Goal: Task Accomplishment & Management: Manage account settings

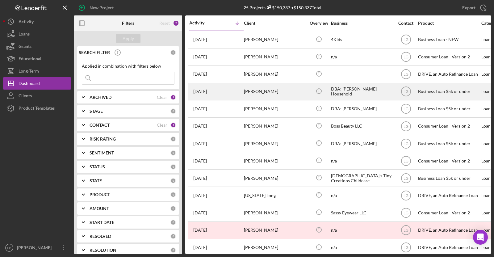
click at [271, 86] on div "[PERSON_NAME]" at bounding box center [275, 91] width 62 height 16
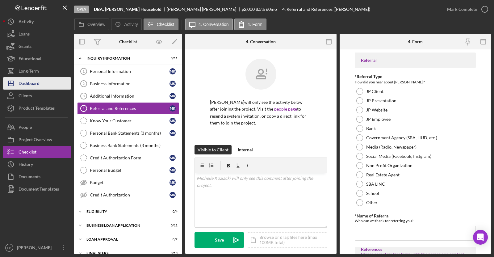
click at [59, 81] on button "Icon/Dashboard Dashboard" at bounding box center [37, 83] width 68 height 12
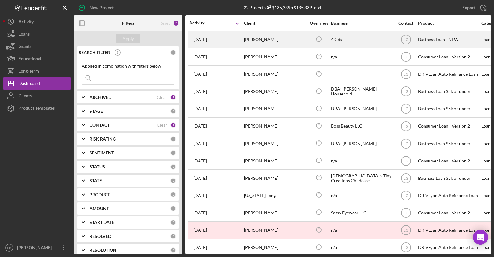
click at [334, 42] on div "4Kids" at bounding box center [362, 39] width 62 height 16
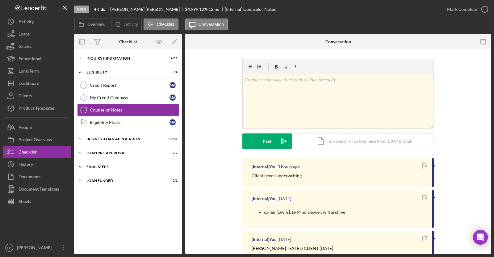
click at [157, 165] on div "FINAL STEPS" at bounding box center [130, 167] width 88 height 4
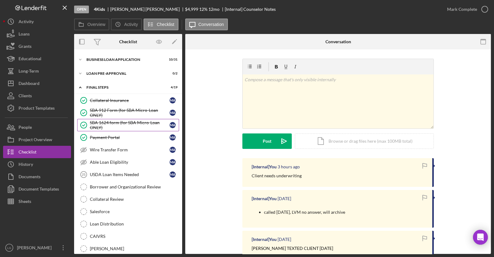
scroll to position [102, 0]
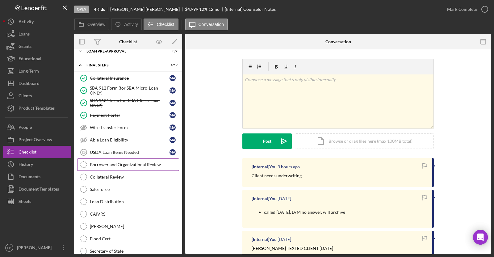
click at [139, 162] on div "Borrower and Organizational Review" at bounding box center [134, 164] width 89 height 5
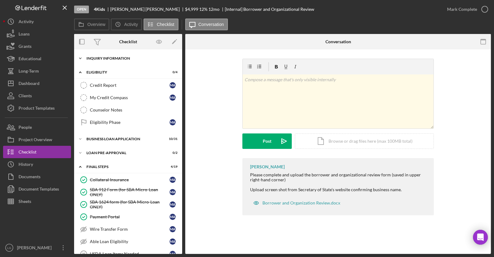
click at [130, 54] on div "Icon/Expander INQUIRY INFORMATION 4 / 11" at bounding box center [128, 58] width 108 height 12
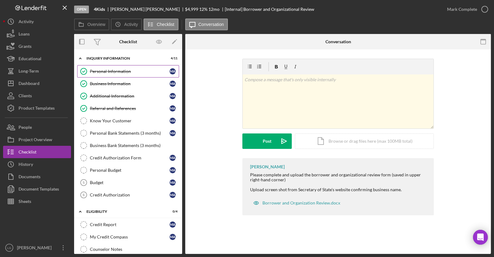
click at [127, 73] on link "Personal Information Personal Information M A" at bounding box center [128, 71] width 102 height 12
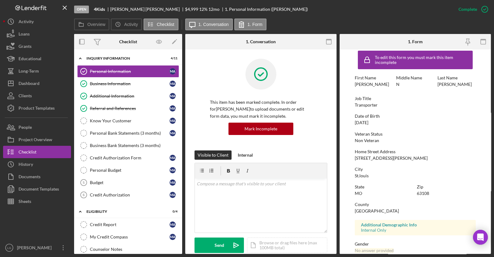
scroll to position [84, 0]
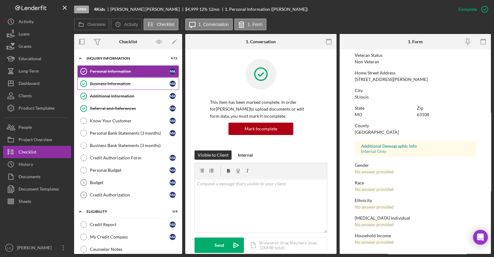
click at [108, 86] on link "Business Information Business Information M A" at bounding box center [128, 83] width 102 height 12
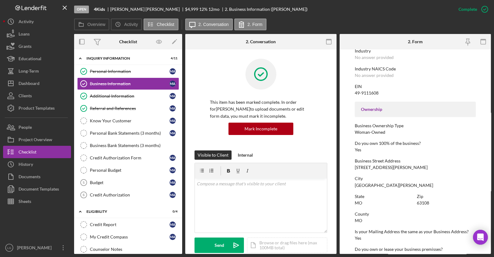
scroll to position [261, 0]
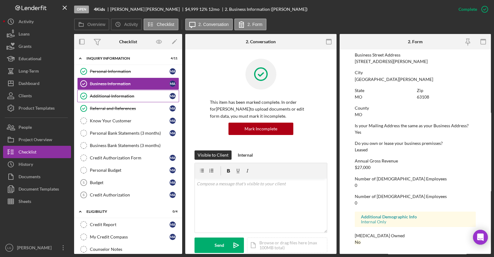
click at [150, 95] on div "Additional Information" at bounding box center [130, 96] width 80 height 5
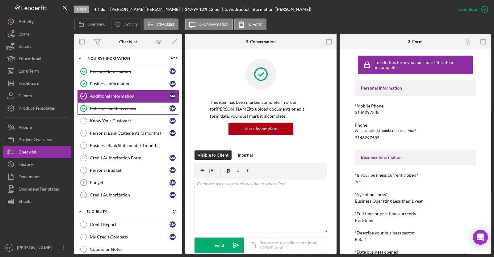
click at [93, 103] on link "Referral and References Referral and References M A" at bounding box center [128, 108] width 102 height 12
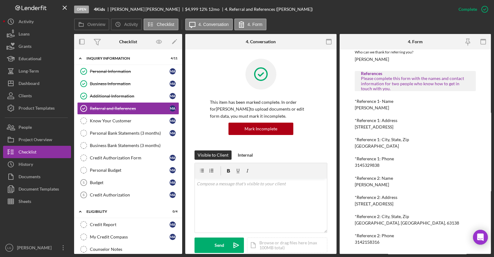
scroll to position [260, 0]
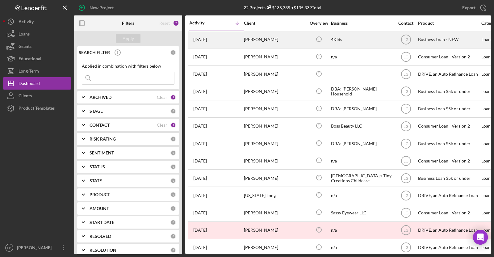
click at [222, 40] on div "[DATE] [PERSON_NAME]" at bounding box center [216, 39] width 54 height 16
